Goal: Navigation & Orientation: Go to known website

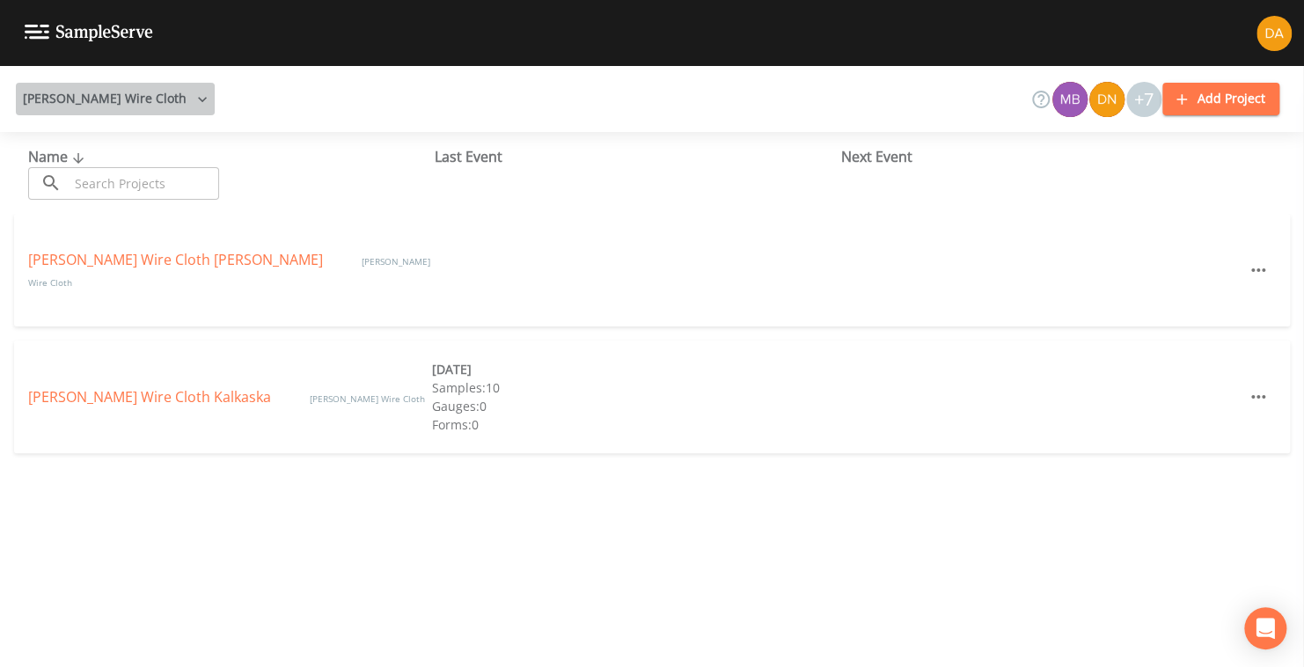
click at [194, 91] on icon "button" at bounding box center [203, 100] width 18 height 18
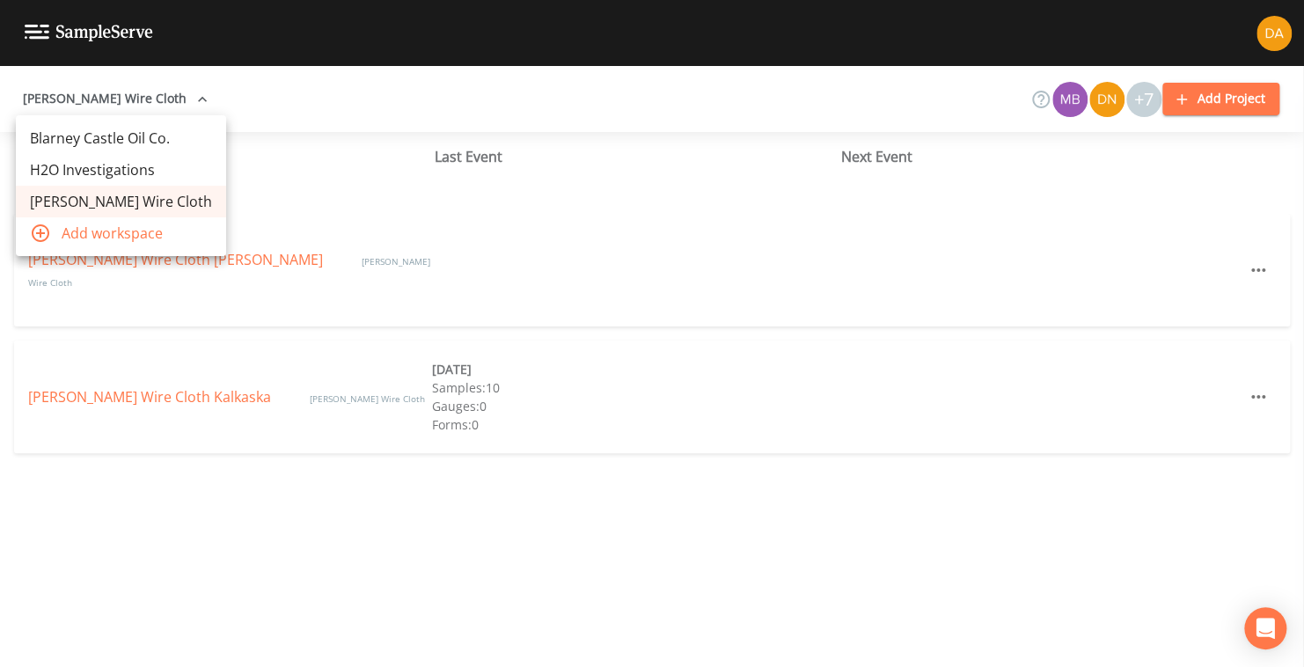
click at [103, 128] on link "Blarney Castle Oil Co." at bounding box center [121, 138] width 210 height 32
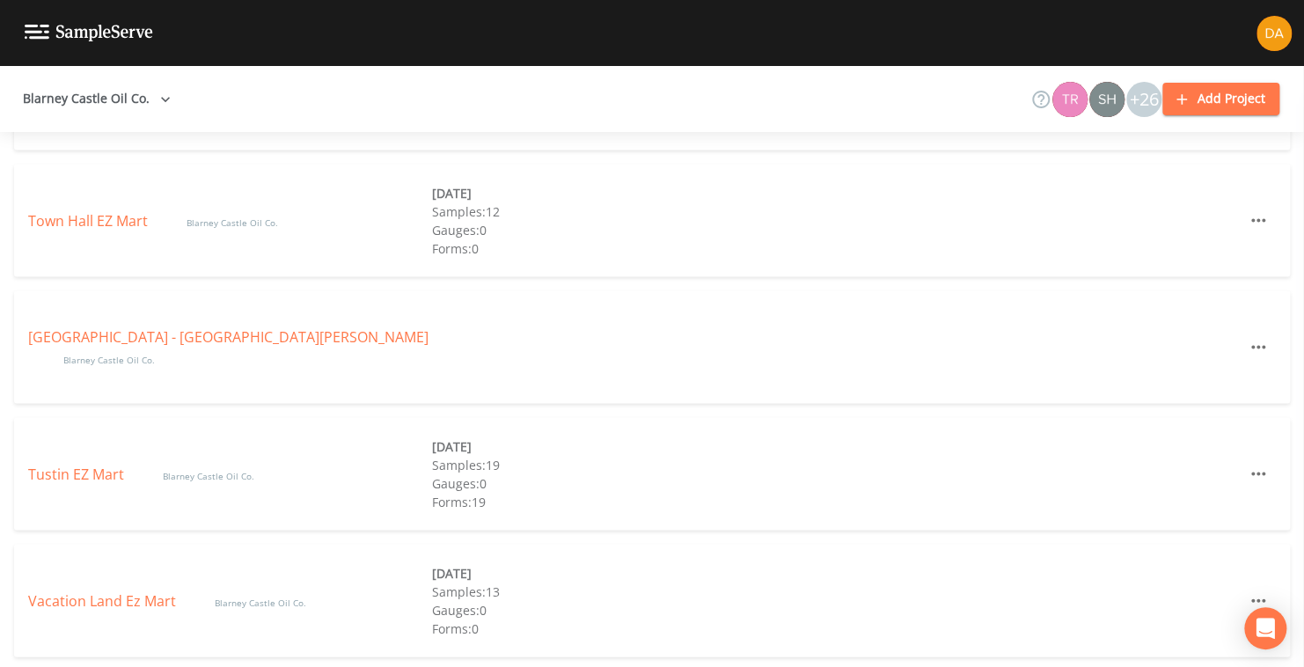
scroll to position [4866, 0]
